Goal: Information Seeking & Learning: Learn about a topic

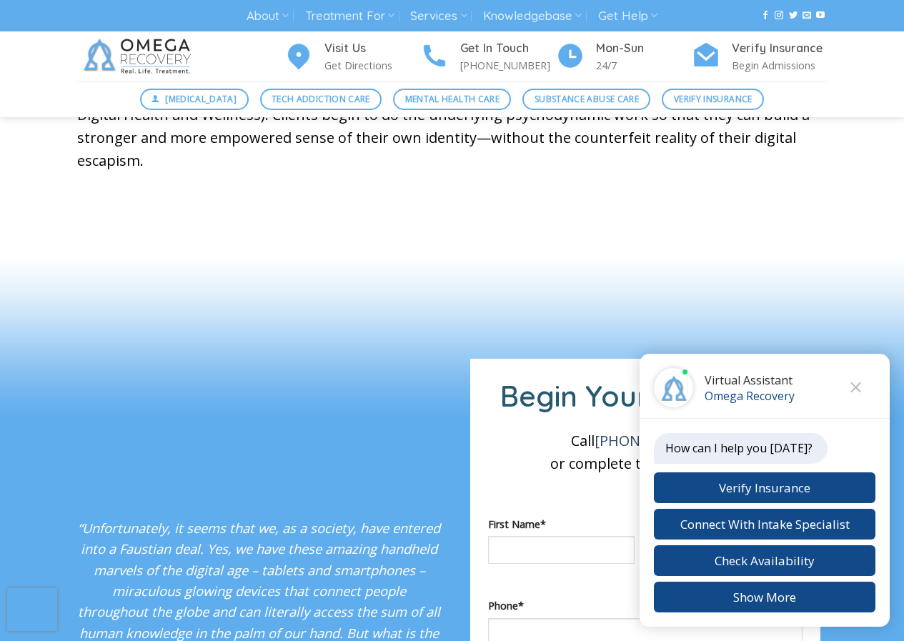
scroll to position [1072, 0]
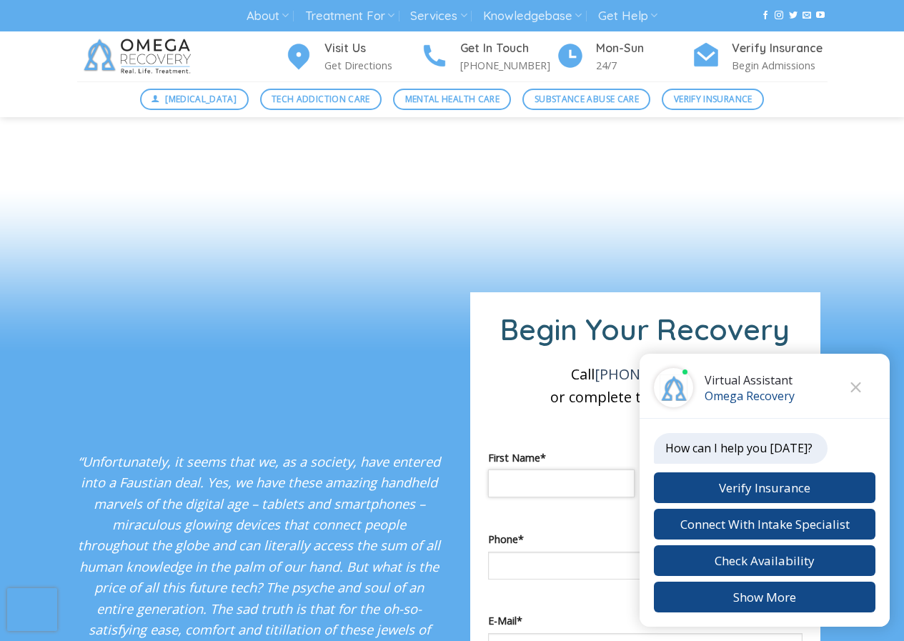
click at [502, 470] on input "Contact form" at bounding box center [561, 484] width 147 height 28
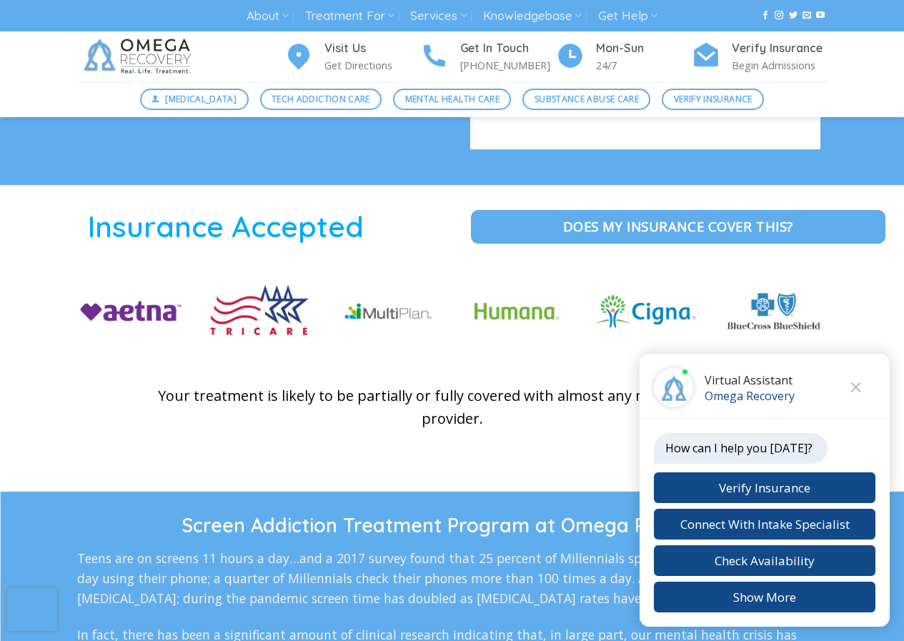
scroll to position [2114, 0]
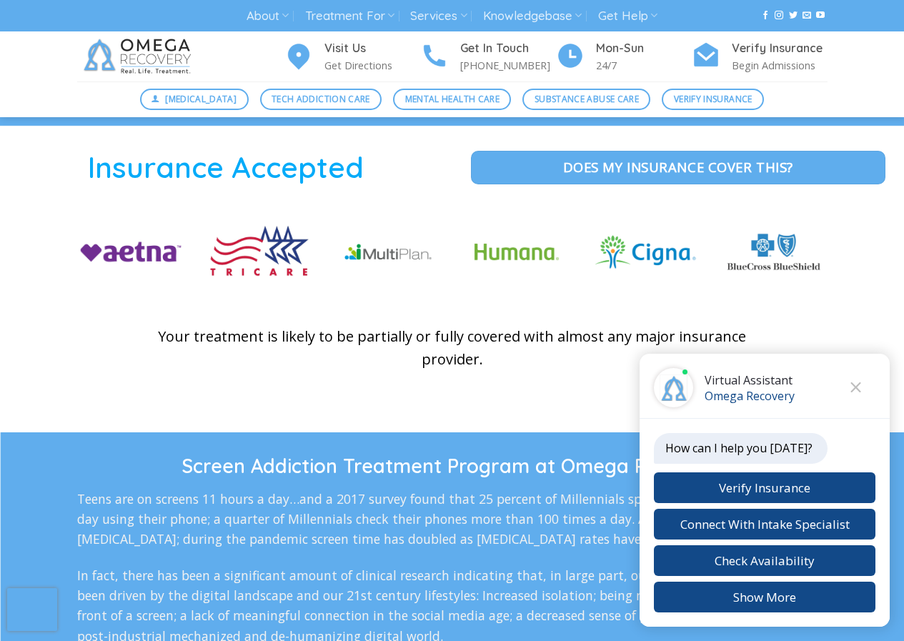
type input "****"
click at [718, 460] on div "How can I help you [DATE]?" at bounding box center [741, 448] width 174 height 31
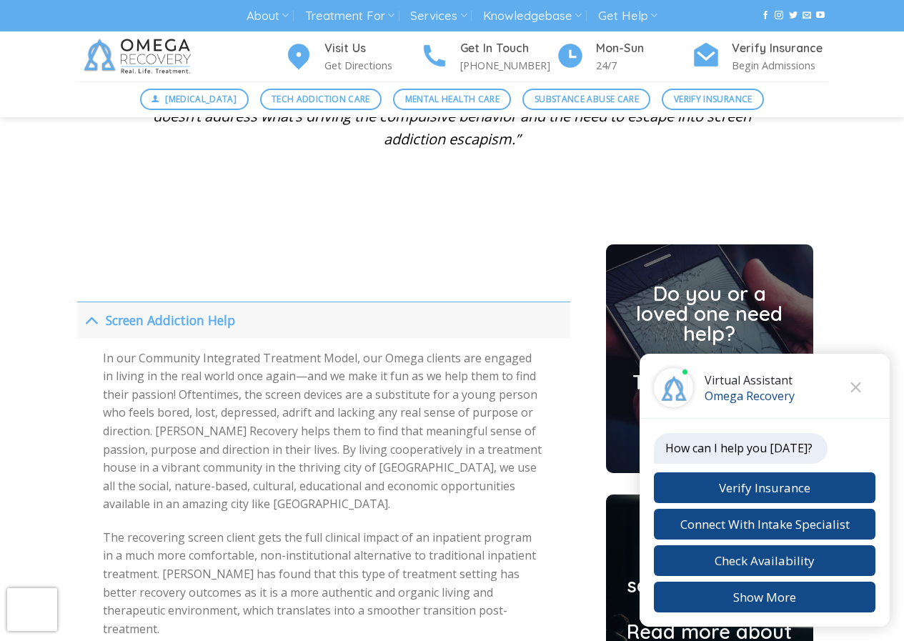
scroll to position [3246, 0]
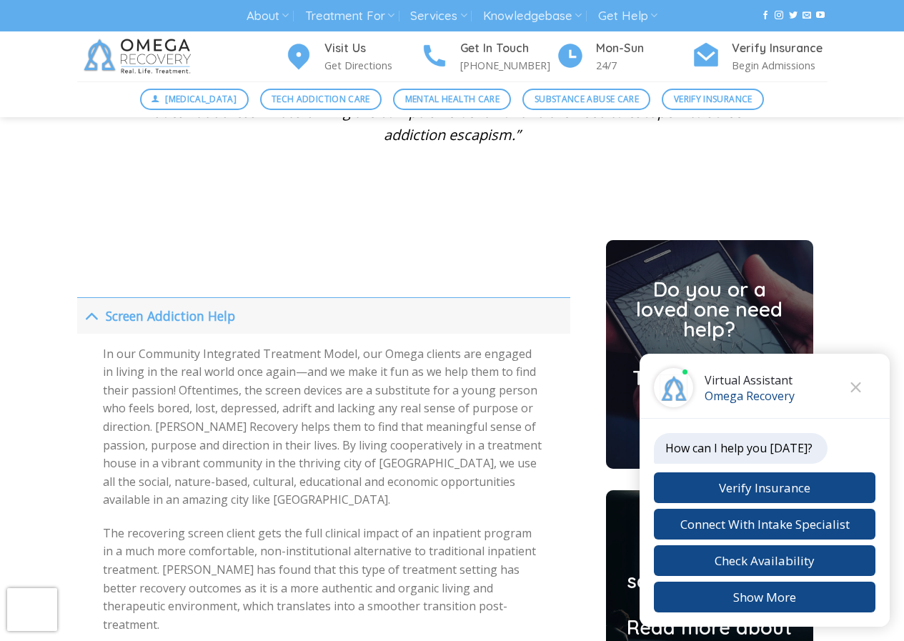
click at [595, 450] on div "Do you or a loved one need help? Take our Screen Addiction quiz and find out Ne…" at bounding box center [710, 604] width 236 height 729
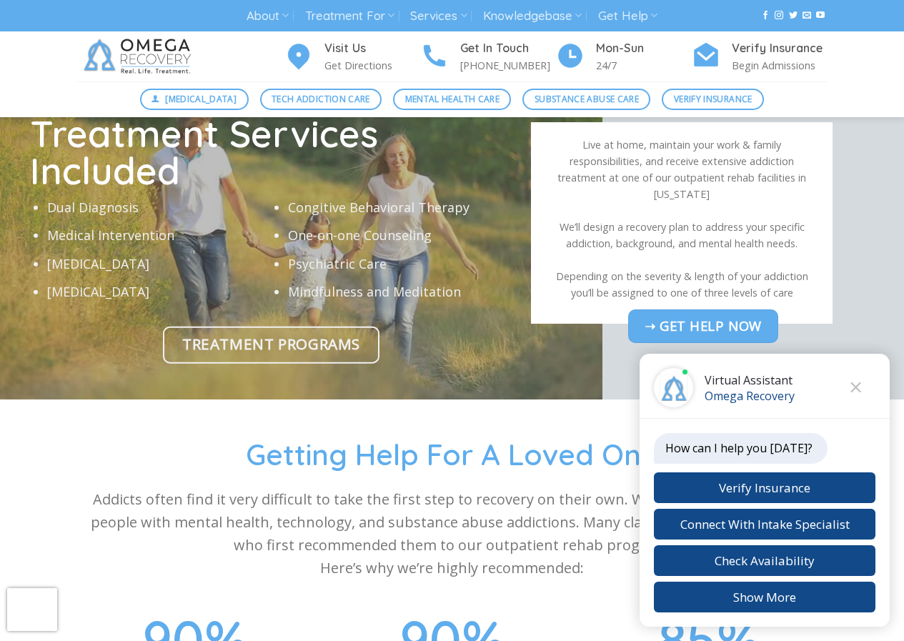
scroll to position [4497, 0]
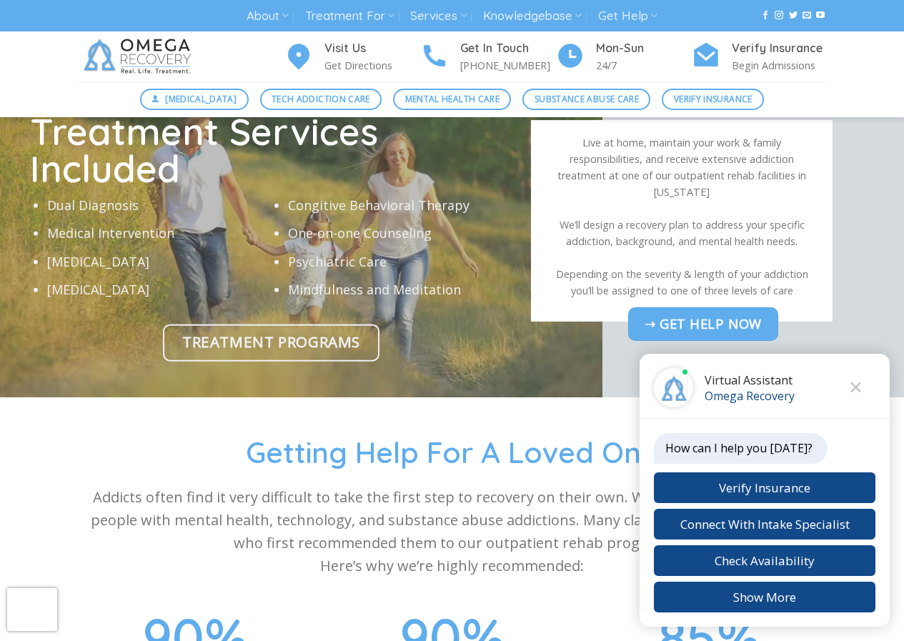
click at [591, 434] on span "Getting Help For A Loved One" at bounding box center [452, 452] width 412 height 36
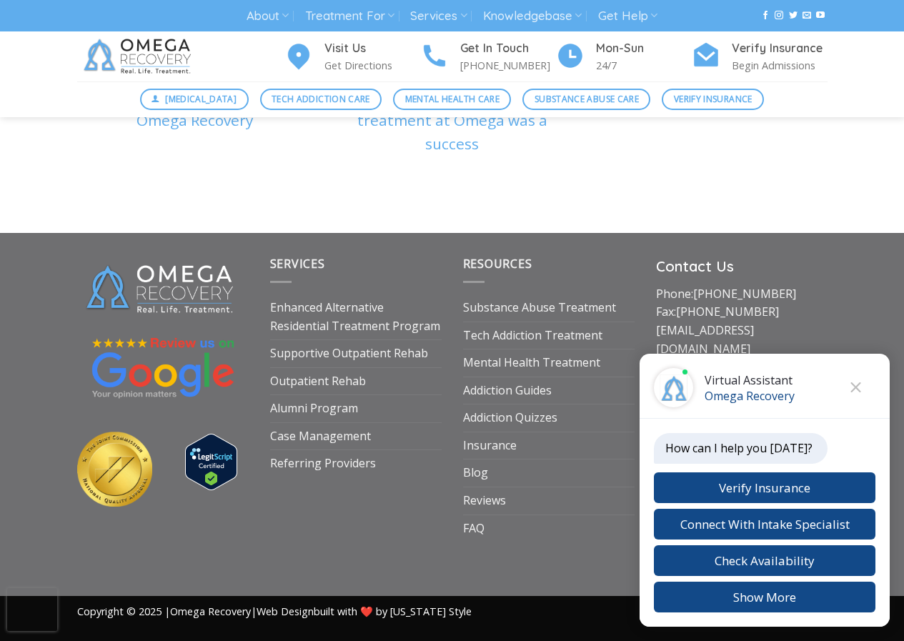
scroll to position [5156, 0]
click at [625, 637] on div "Privacy Policy Copyright © 2025 | Omega Recovery | Web Design built with ❤️ by …" at bounding box center [452, 618] width 904 height 45
click at [505, 638] on div "Privacy Policy Copyright © 2025 | Omega Recovery | Web Design built with ❤️ by …" at bounding box center [452, 618] width 904 height 45
click at [145, 91] on link "[MEDICAL_DATA]" at bounding box center [194, 99] width 109 height 21
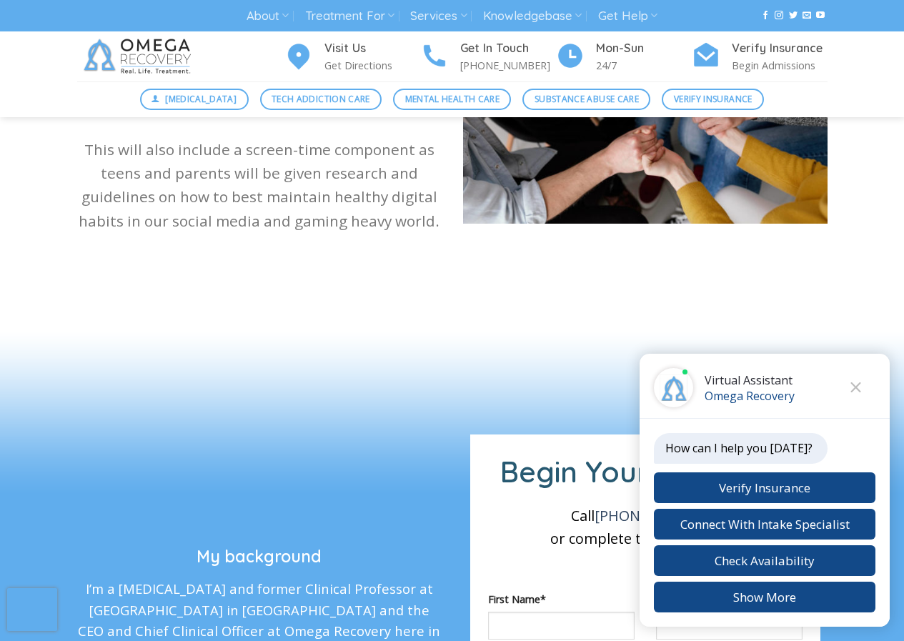
scroll to position [1667, 0]
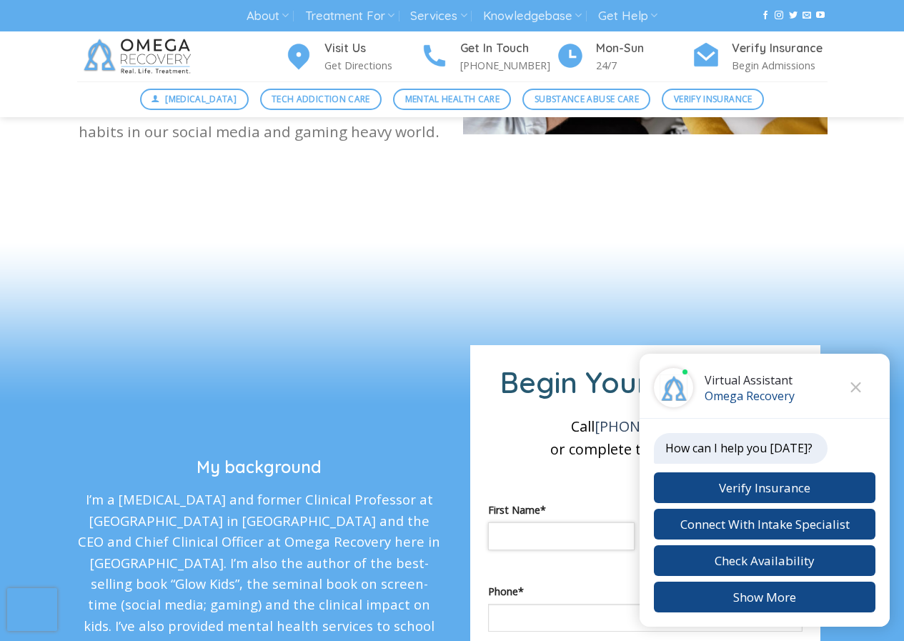
click at [579, 522] on input "Contact form" at bounding box center [561, 536] width 147 height 28
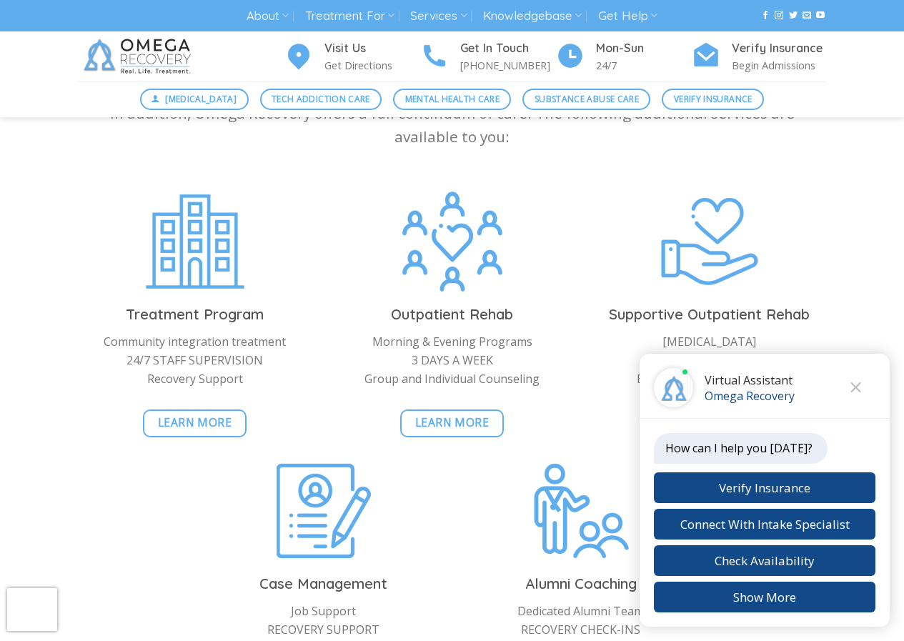
scroll to position [3306, 0]
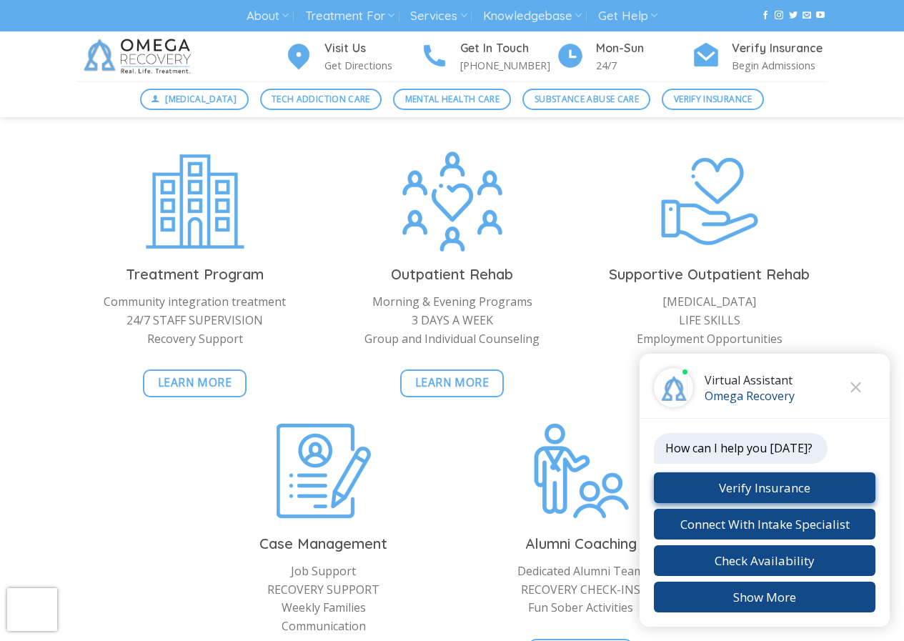
type input "****"
click at [692, 484] on button "Verify Insurance" at bounding box center [765, 487] width 222 height 31
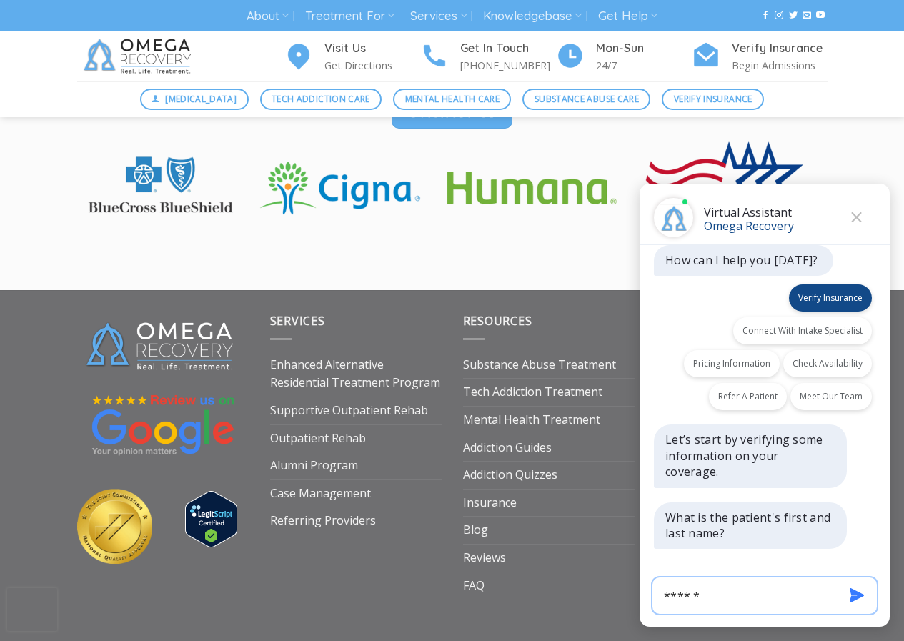
scroll to position [4267, 0]
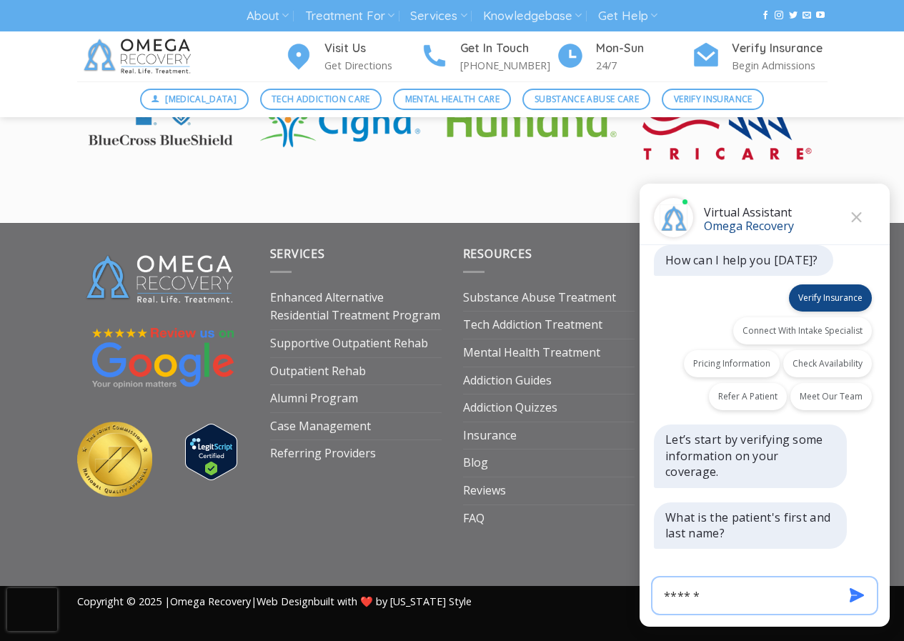
type input "******"
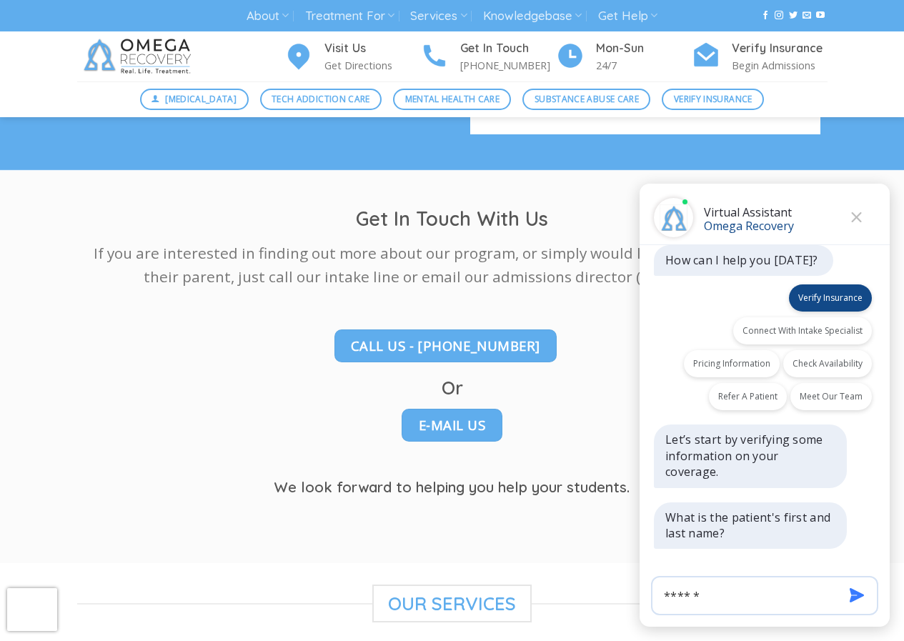
scroll to position [2629, 0]
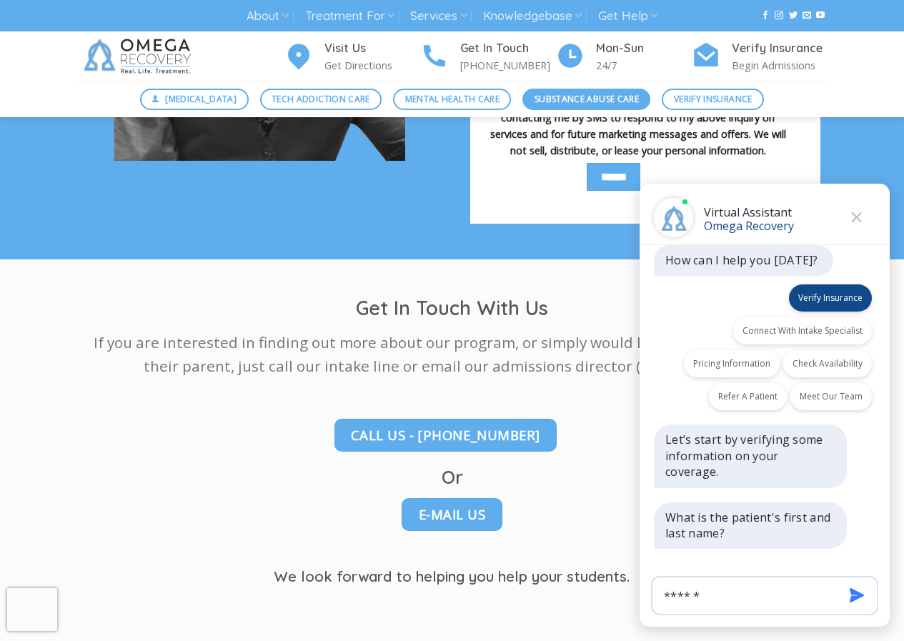
click at [592, 100] on span "Substance Abuse Care" at bounding box center [587, 99] width 104 height 14
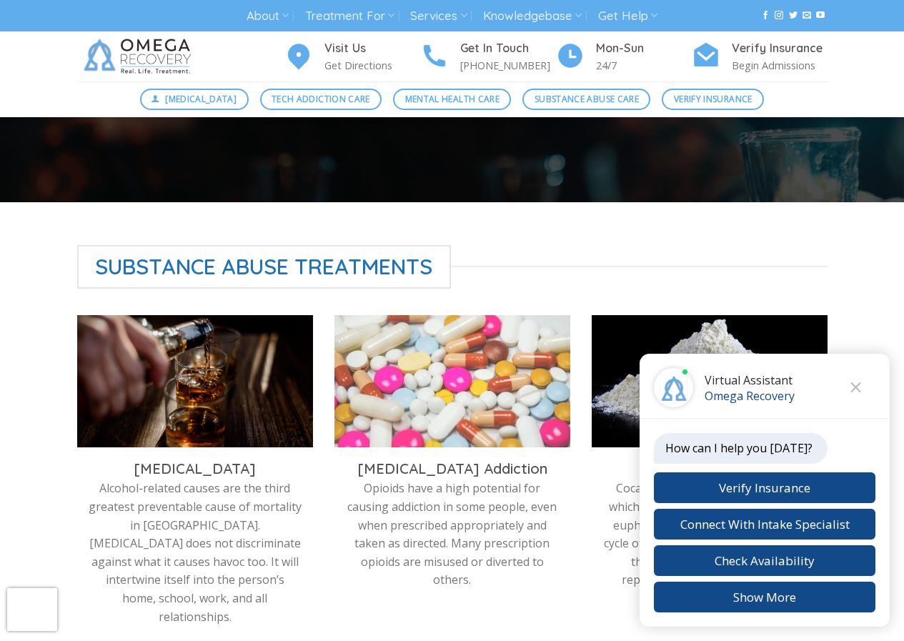
scroll to position [387, 0]
